Goal: Information Seeking & Learning: Learn about a topic

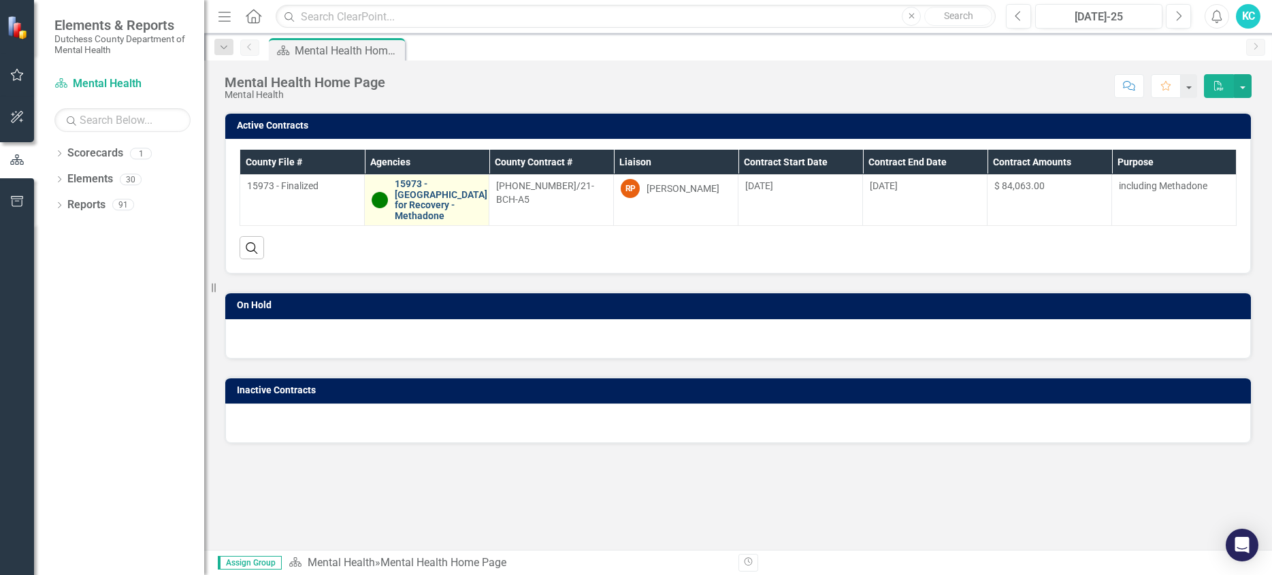
click at [405, 195] on link "15973 - [GEOGRAPHIC_DATA] for Recovery - Methadone" at bounding box center [441, 200] width 93 height 42
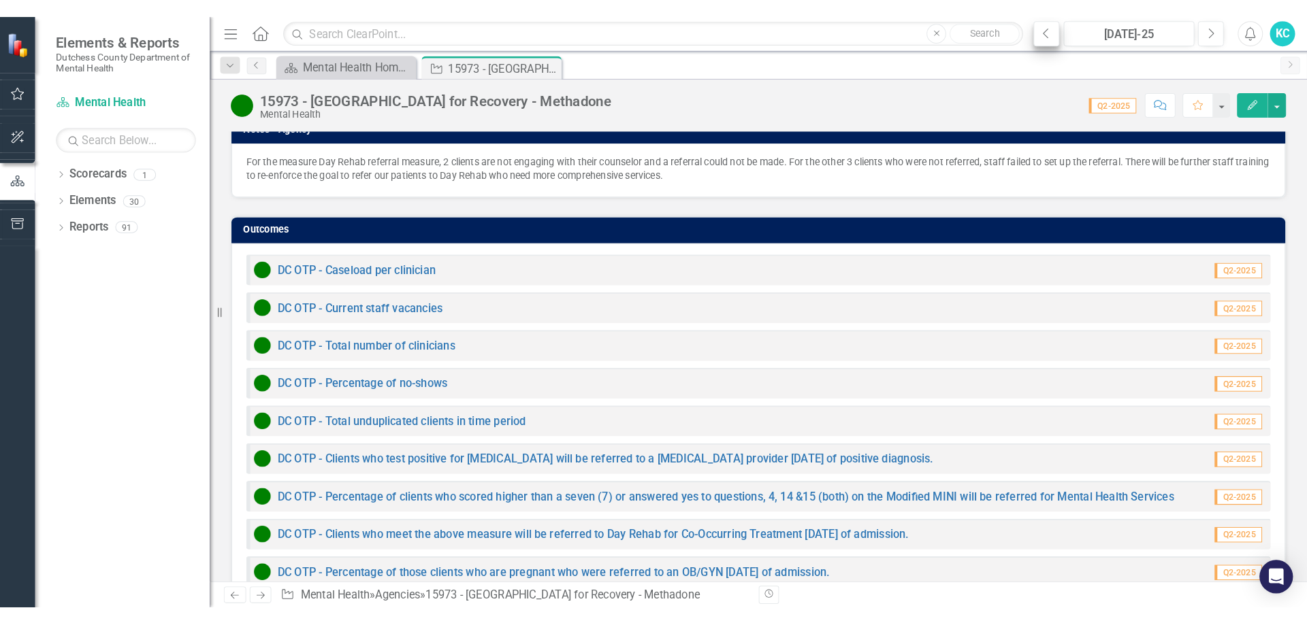
scroll to position [911, 0]
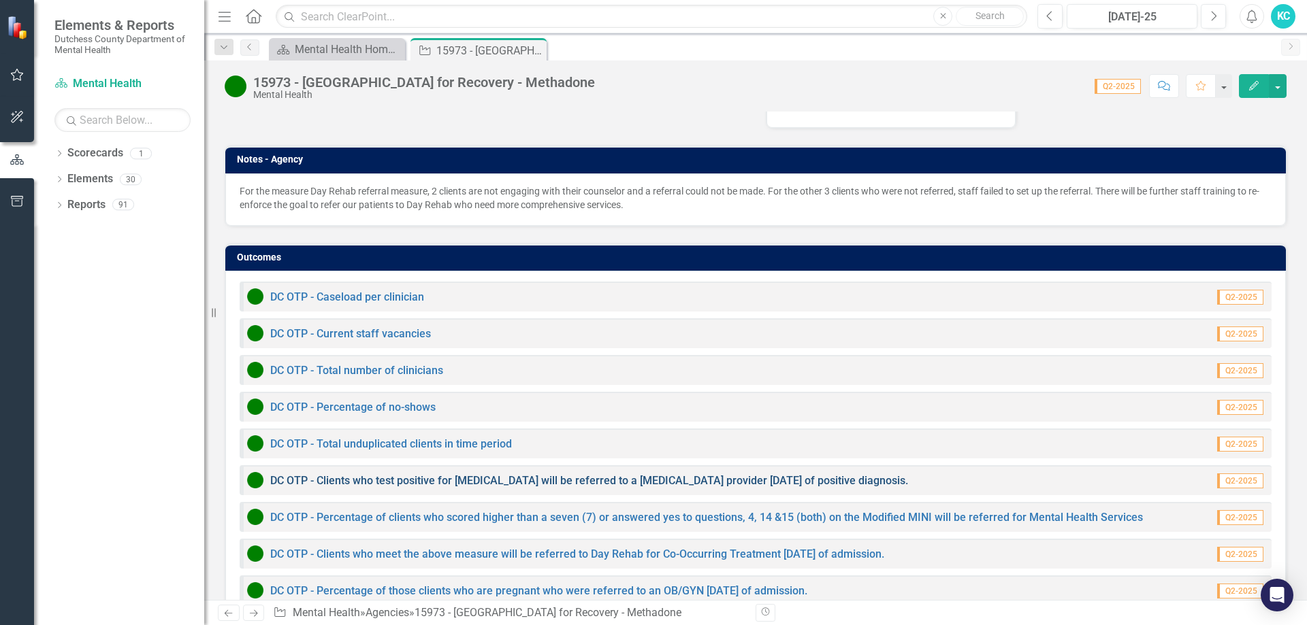
click at [416, 474] on link "DC OTP - Clients who test positive for [MEDICAL_DATA] will be referred to a [ME…" at bounding box center [589, 480] width 638 height 13
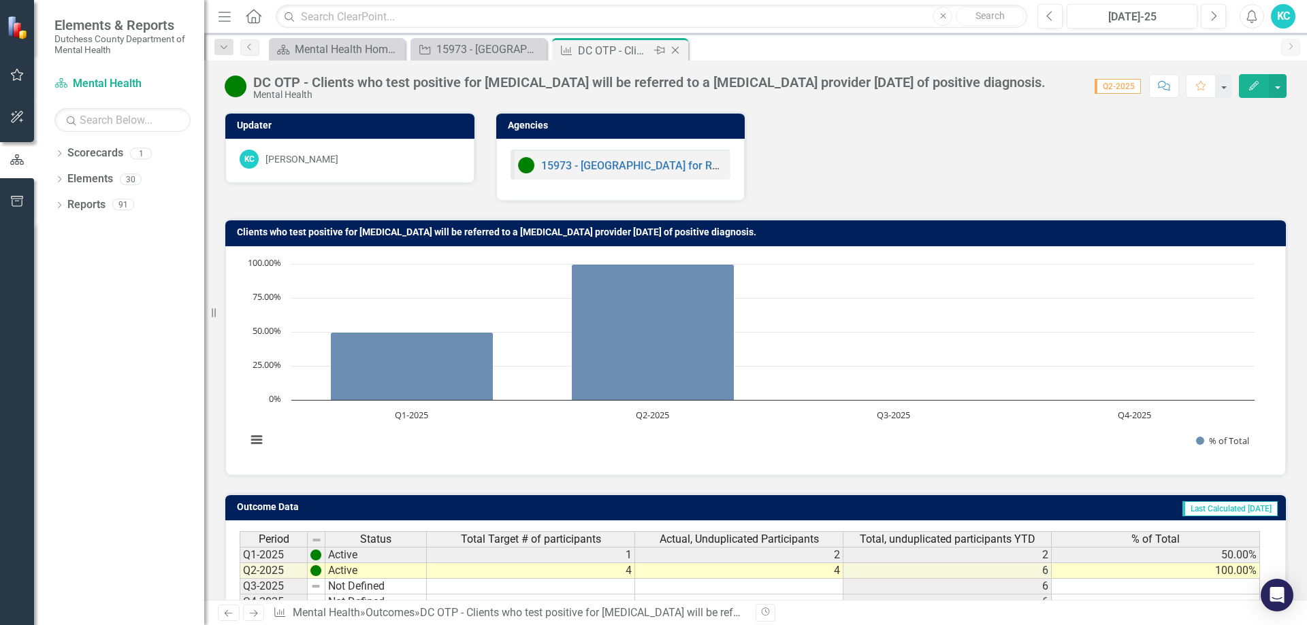
click at [676, 48] on icon "Close" at bounding box center [675, 50] width 14 height 11
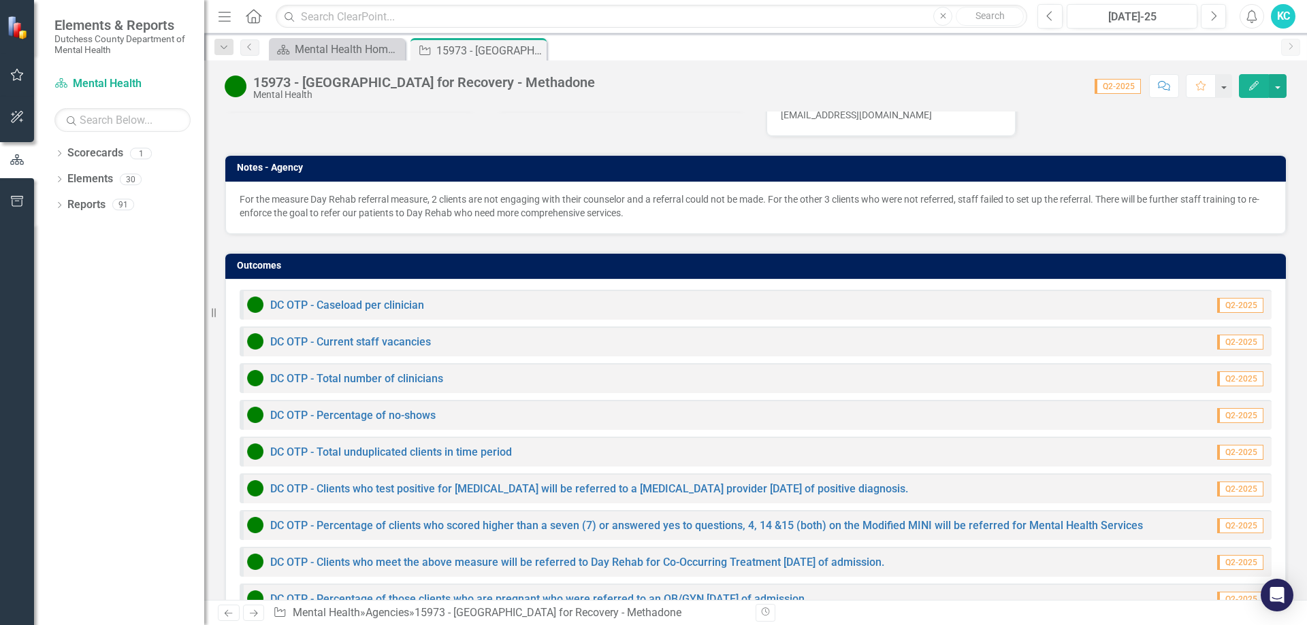
scroll to position [911, 0]
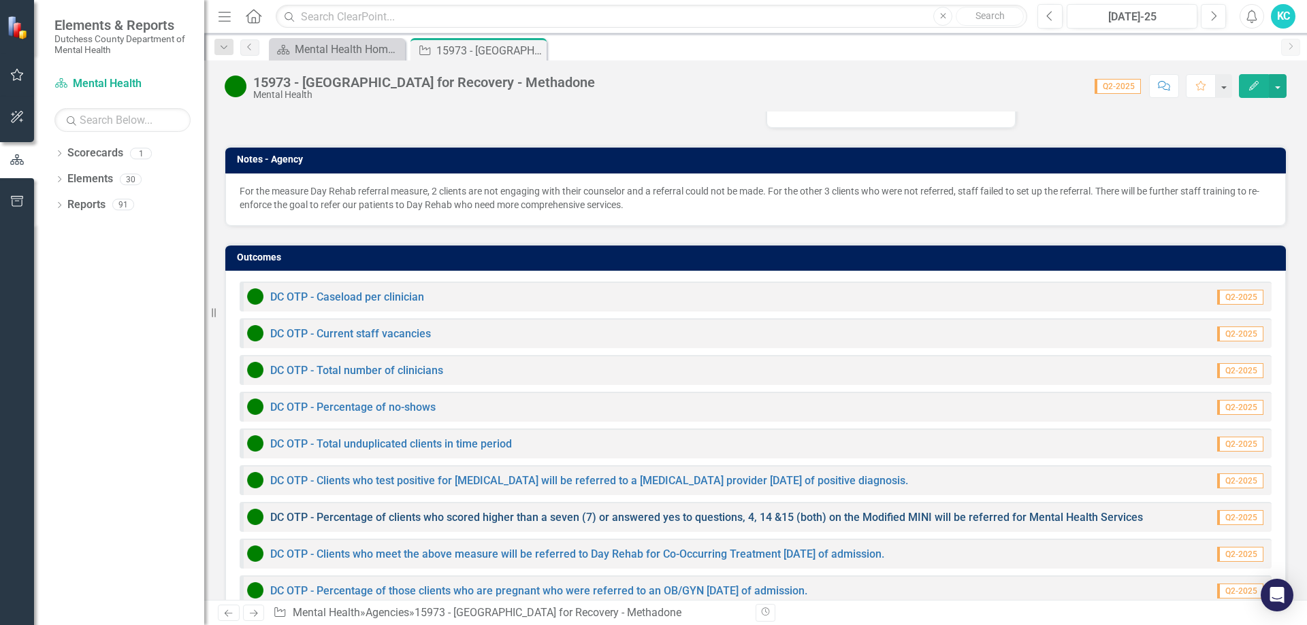
click at [447, 511] on link "DC OTP - Percentage of clients who scored higher than a seven (7) or answered y…" at bounding box center [706, 517] width 872 height 13
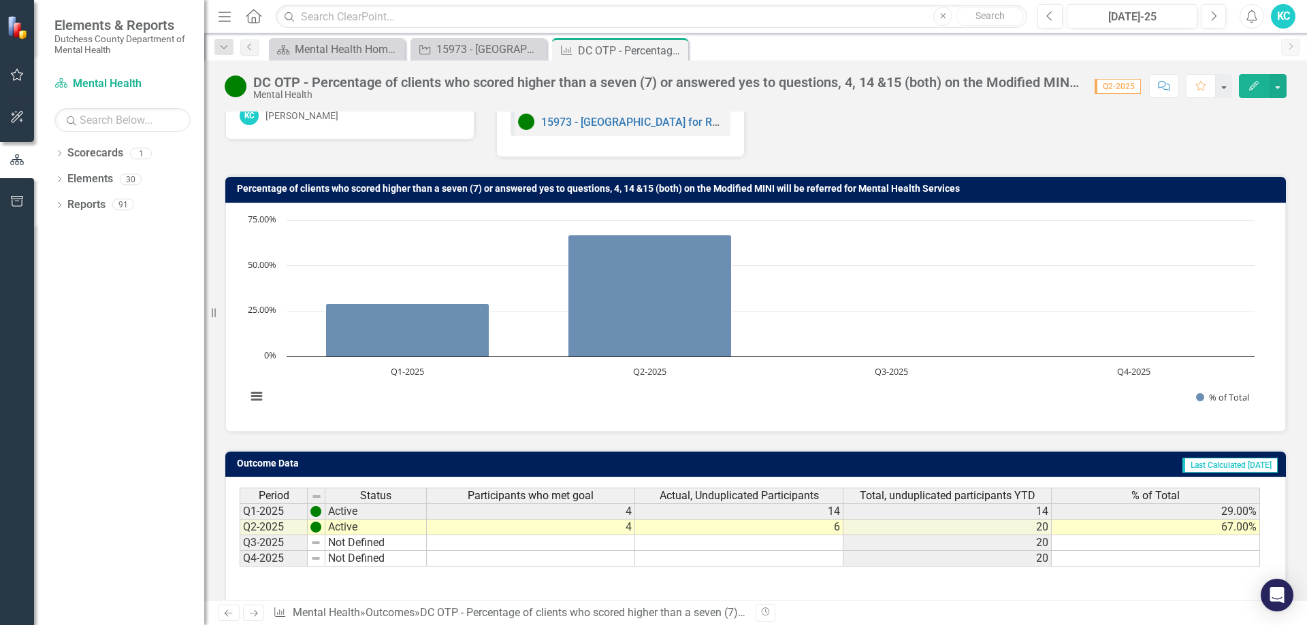
scroll to position [102, 0]
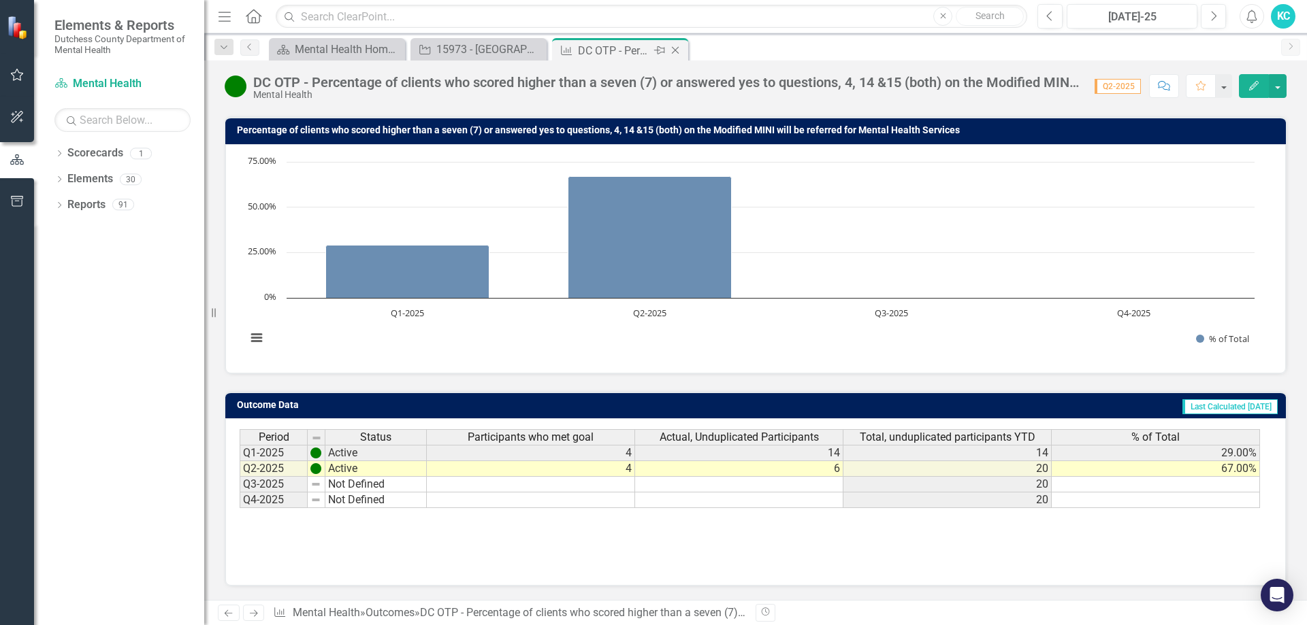
click at [674, 52] on icon "Close" at bounding box center [675, 50] width 14 height 11
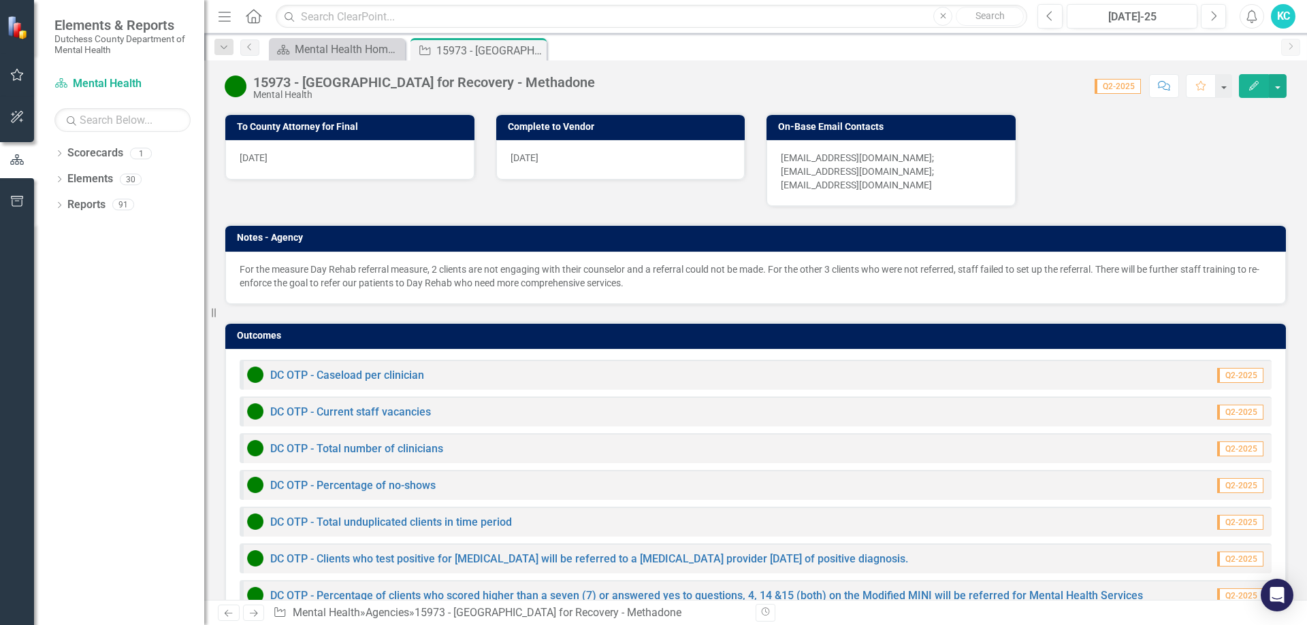
scroll to position [911, 0]
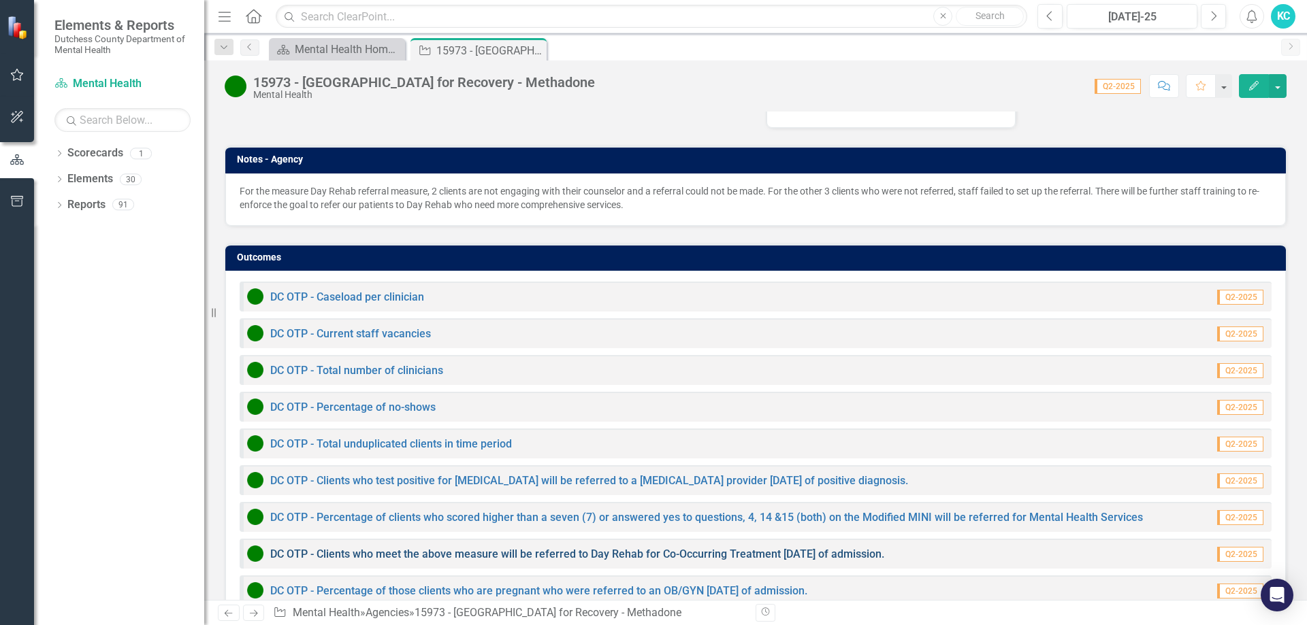
click at [486, 548] on link "DC OTP - Clients who meet the above measure will be referred to Day Rehab for C…" at bounding box center [577, 554] width 614 height 13
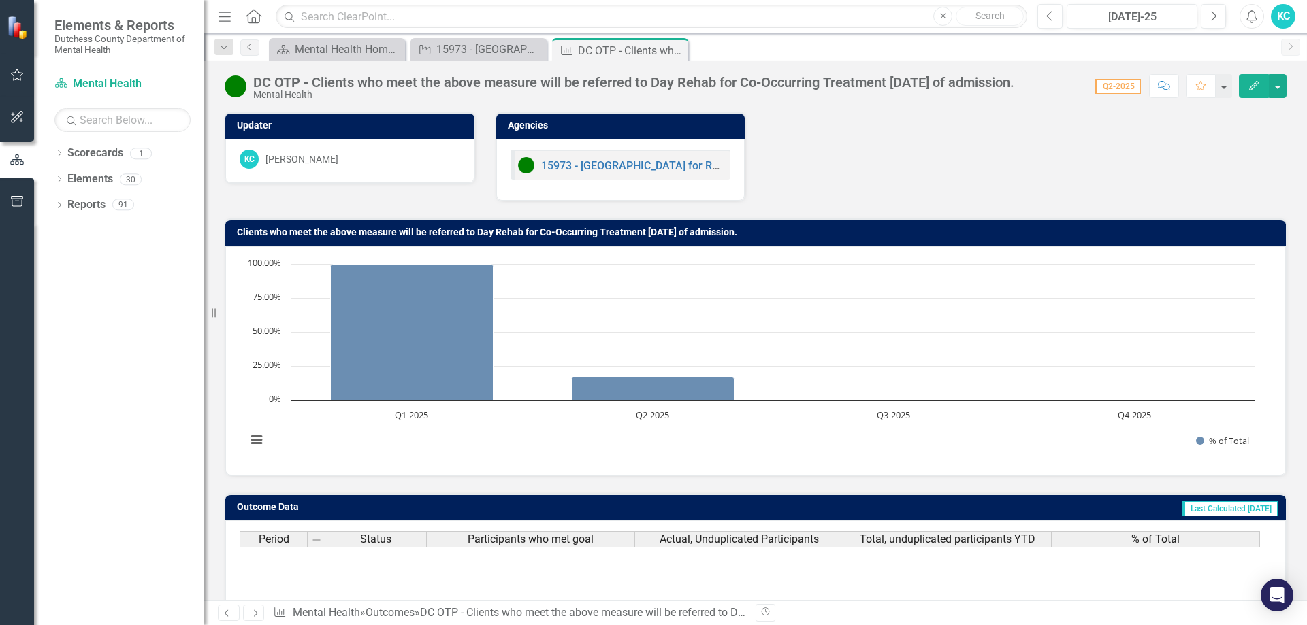
scroll to position [102, 0]
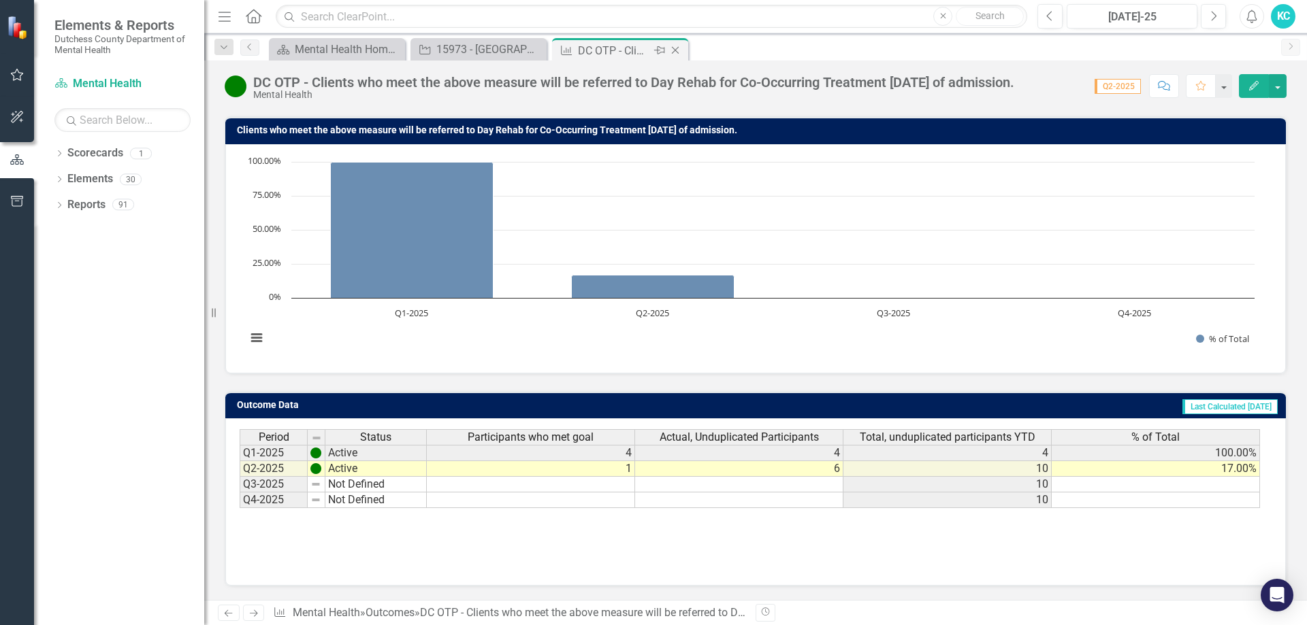
click at [678, 50] on icon "Close" at bounding box center [675, 50] width 14 height 11
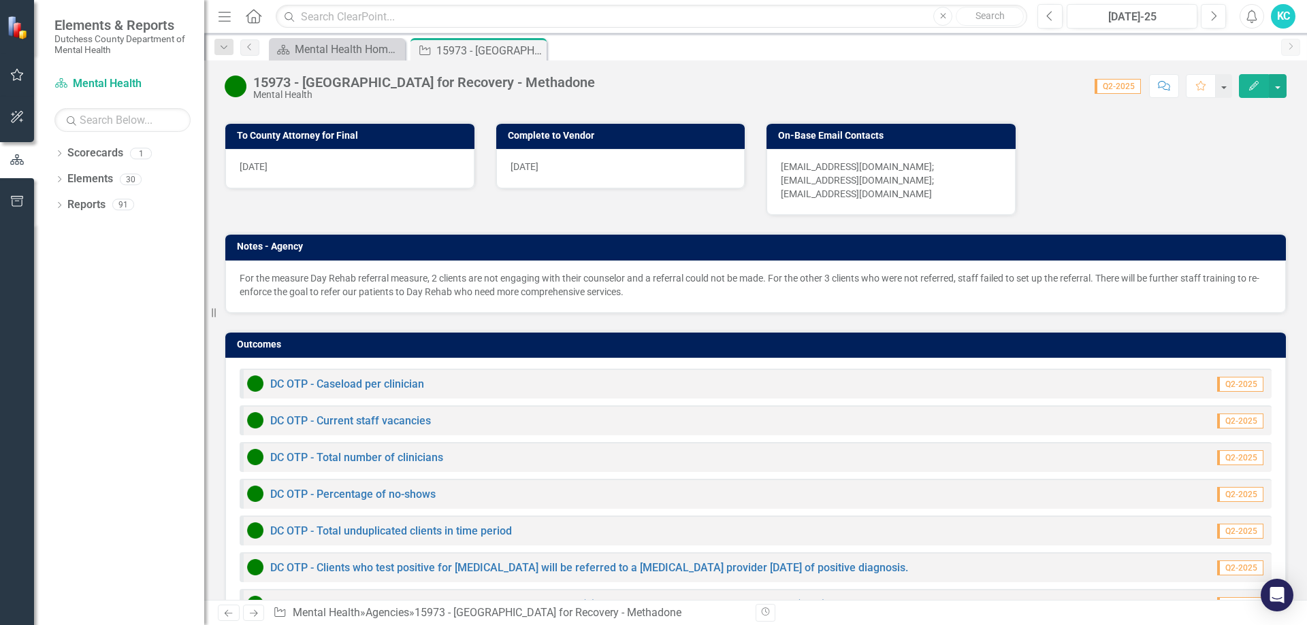
scroll to position [911, 0]
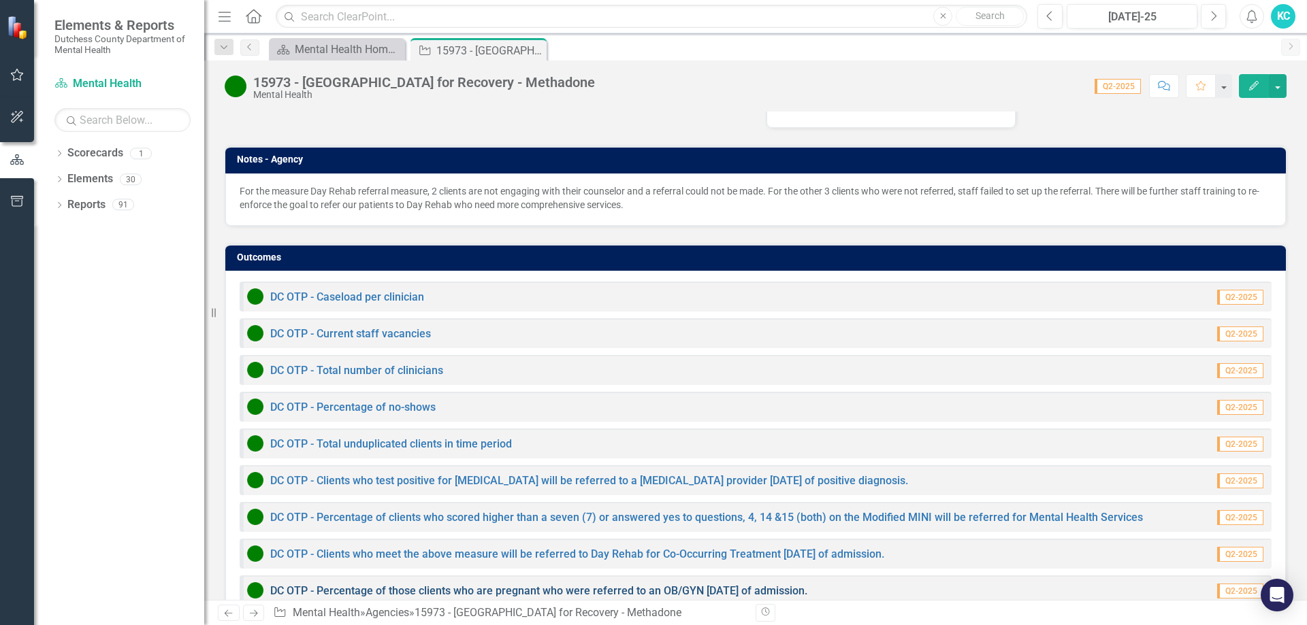
click at [424, 574] on link "DC OTP - Percentage of those clients who are pregnant who were referred to an O…" at bounding box center [538, 591] width 537 height 13
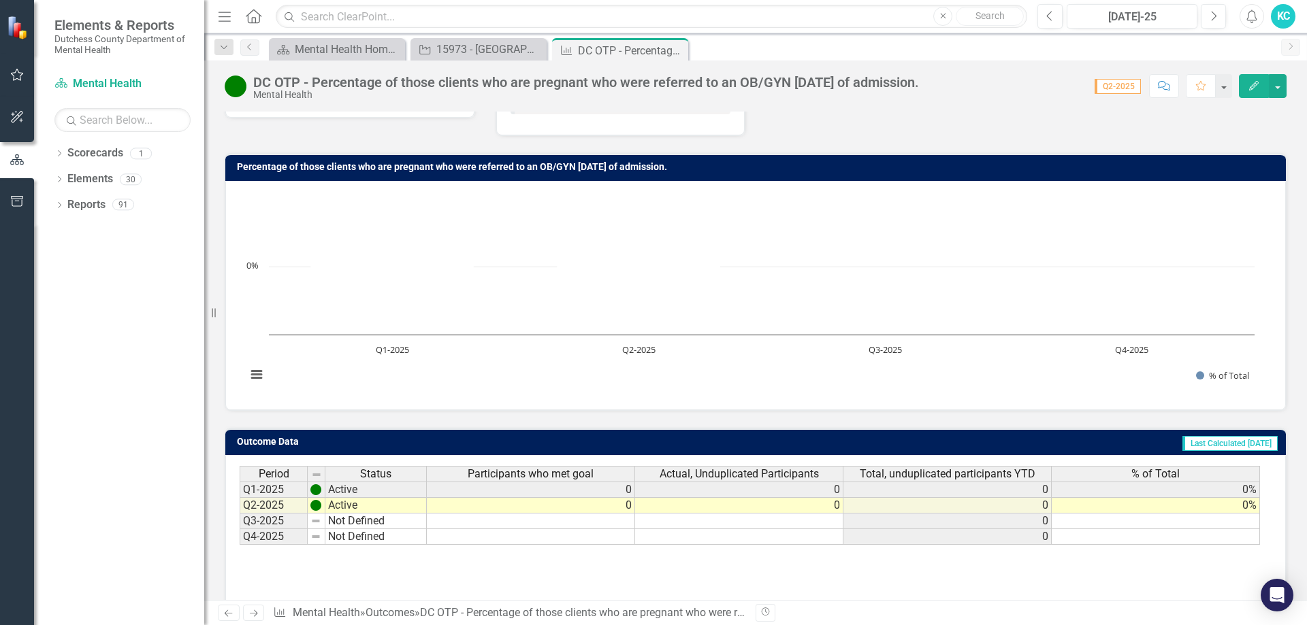
scroll to position [102, 0]
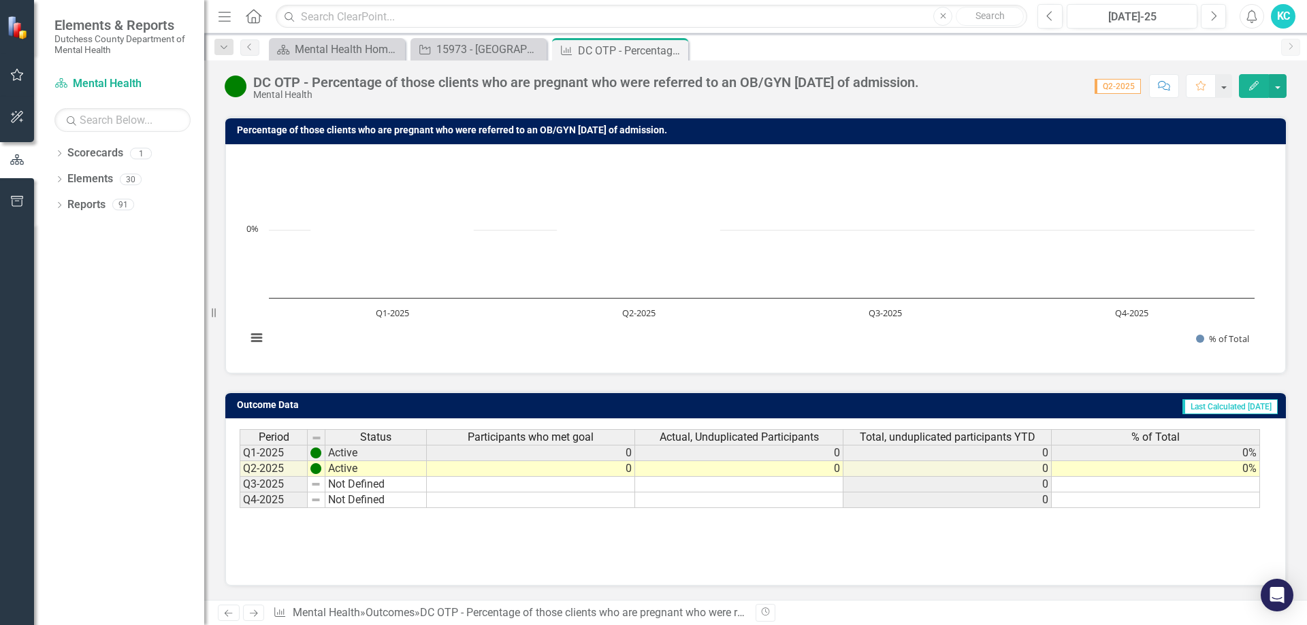
click at [0, 0] on icon "Close" at bounding box center [0, 0] width 0 height 0
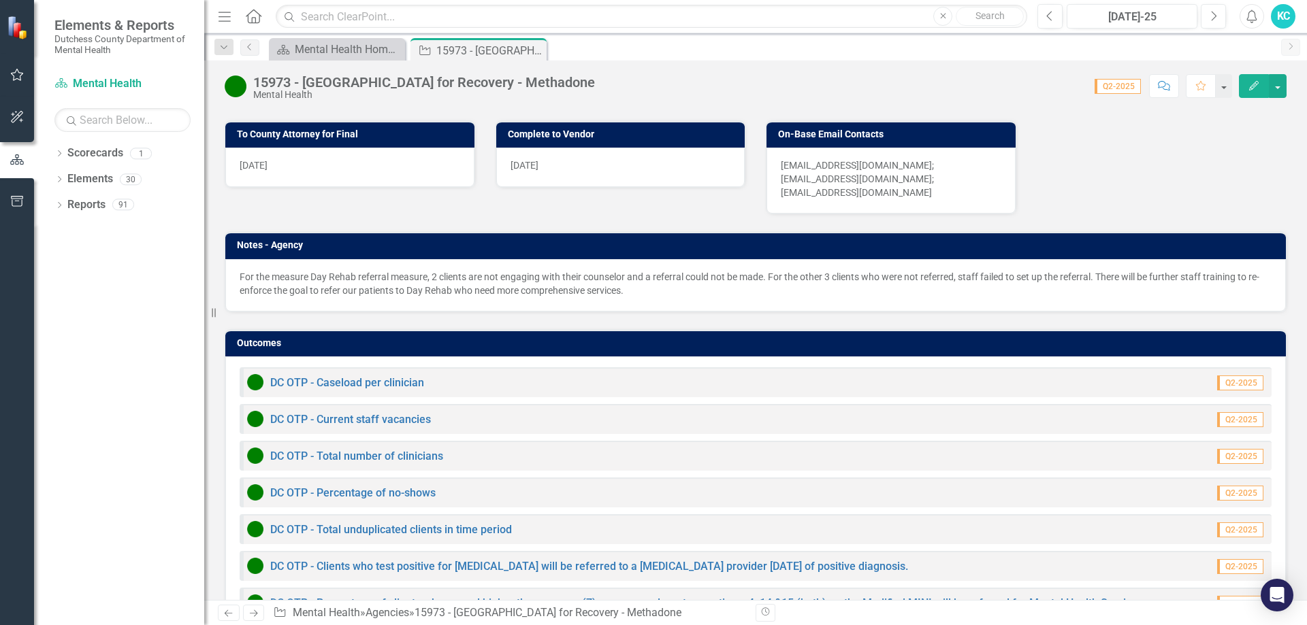
scroll to position [911, 0]
